Goal: Obtain resource: Download file/media

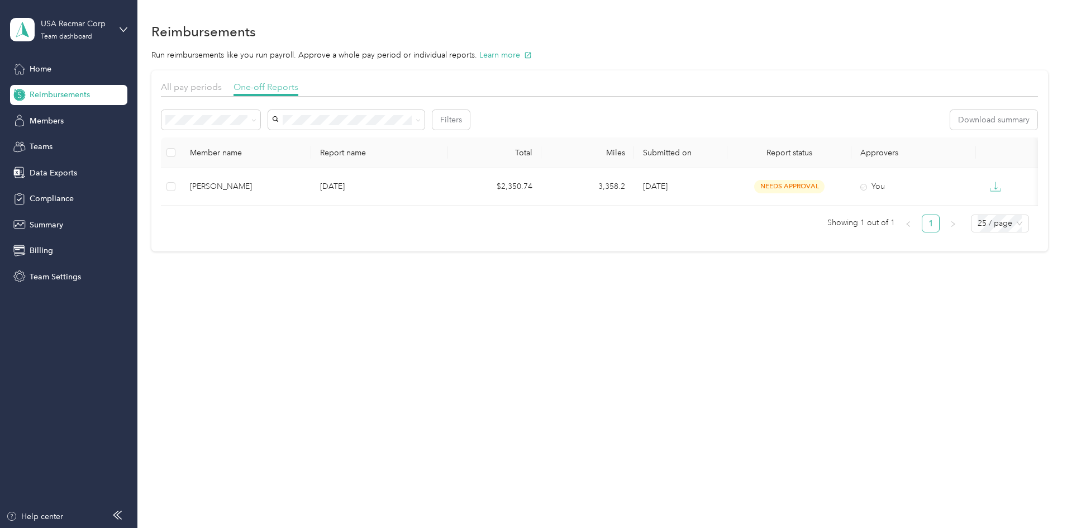
click at [298, 89] on span "One-off Reports" at bounding box center [265, 87] width 65 height 11
click at [222, 87] on span "All pay periods" at bounding box center [191, 87] width 61 height 11
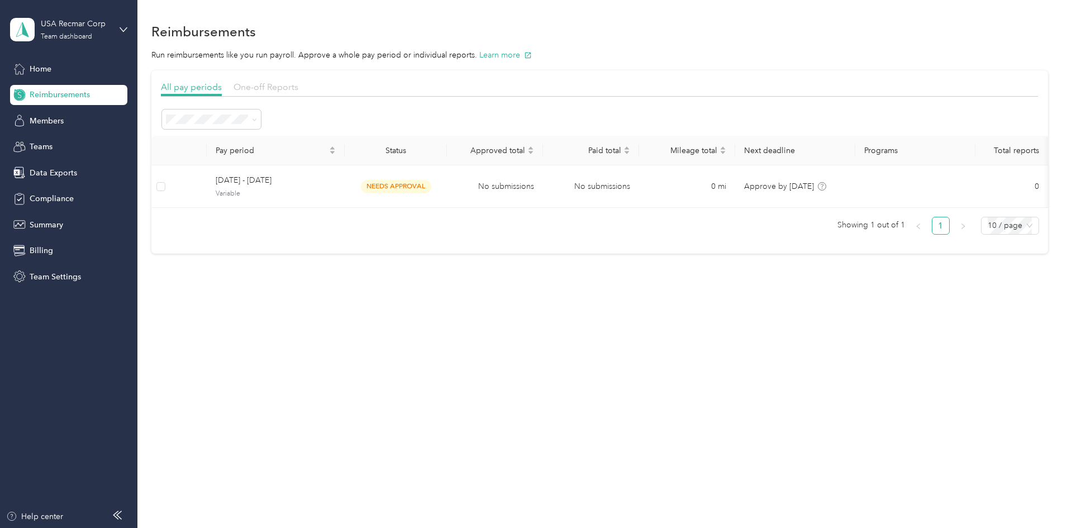
click at [298, 88] on span "One-off Reports" at bounding box center [265, 87] width 65 height 11
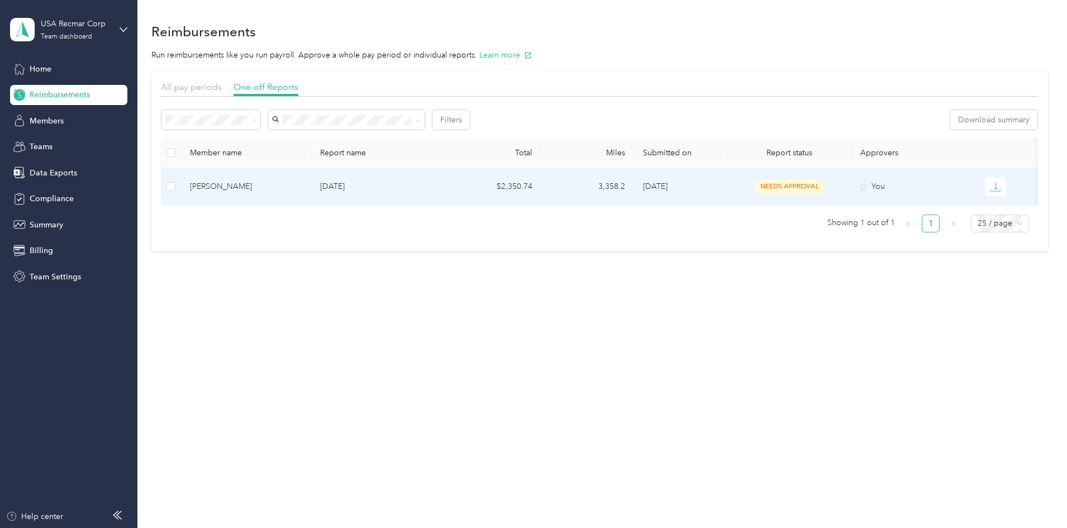
click at [280, 184] on div "[PERSON_NAME]" at bounding box center [246, 186] width 112 height 12
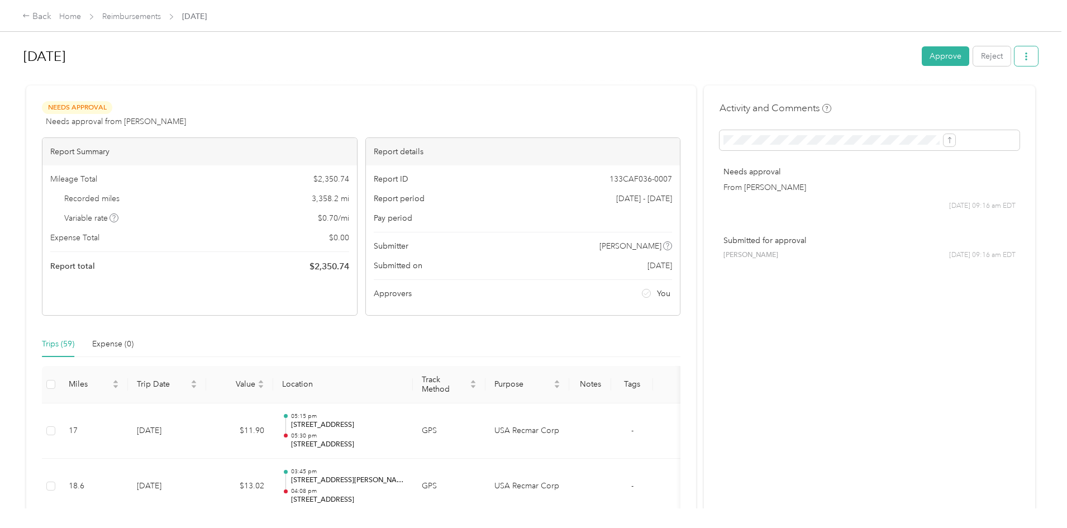
click at [1025, 60] on icon "button" at bounding box center [1026, 56] width 2 height 8
click at [899, 101] on span "Download" at bounding box center [902, 98] width 37 height 12
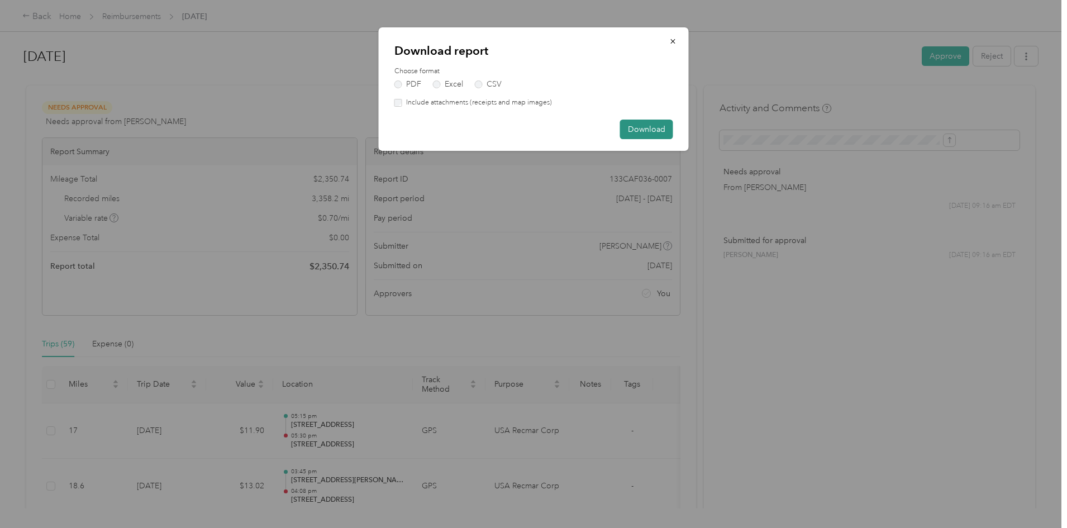
click at [648, 128] on button "Download" at bounding box center [646, 130] width 53 height 20
